Goal: Find specific page/section: Find specific page/section

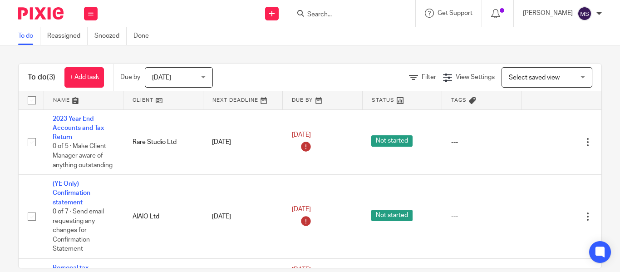
click at [306, 15] on input "Search" at bounding box center [347, 15] width 82 height 8
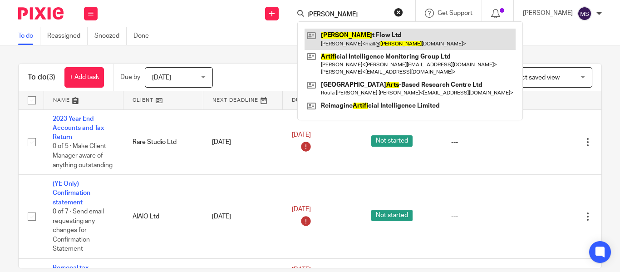
type input "[PERSON_NAME]"
click at [332, 44] on link at bounding box center [410, 39] width 211 height 21
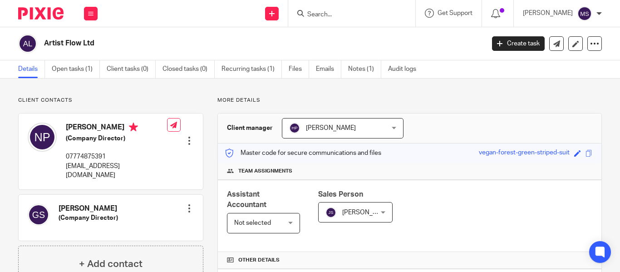
scroll to position [244, 0]
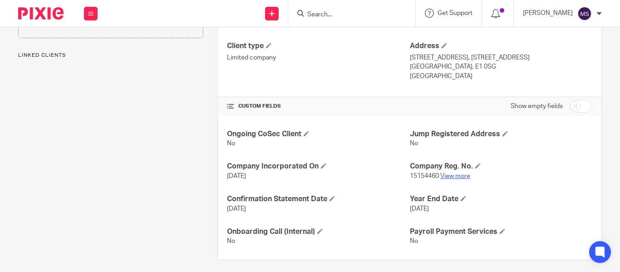
click at [449, 175] on link "View more" at bounding box center [455, 176] width 30 height 6
